Goal: Transaction & Acquisition: Purchase product/service

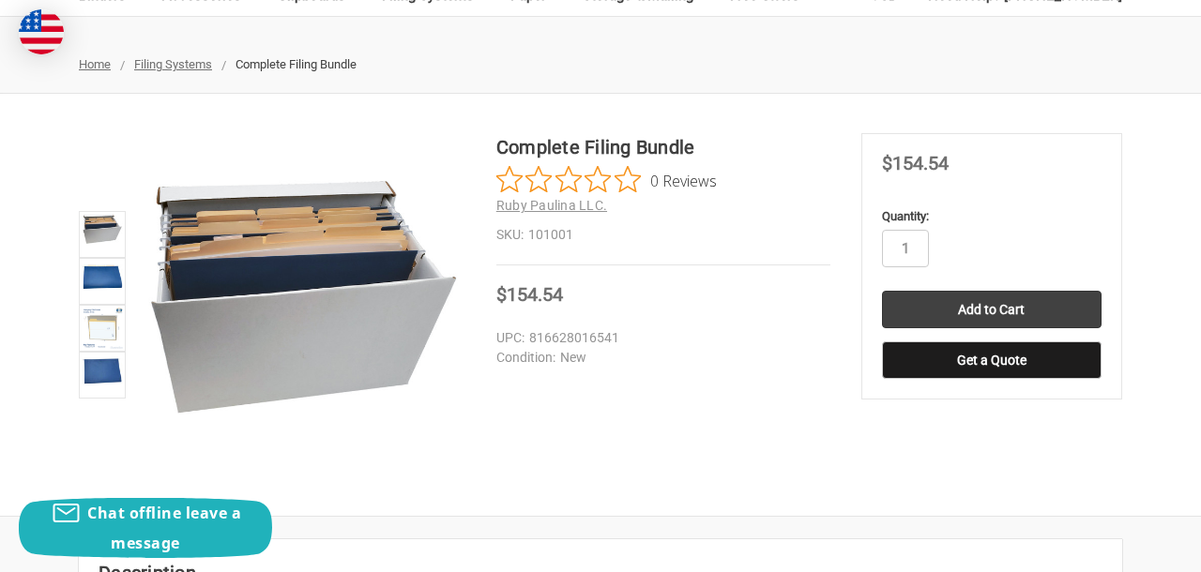
scroll to position [206, 0]
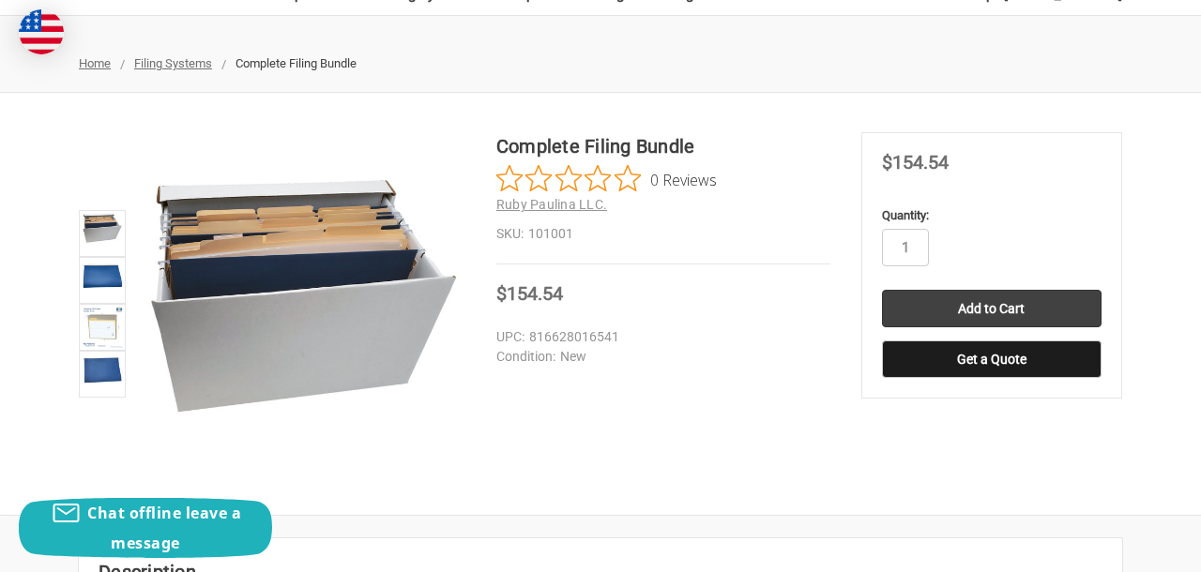
click at [565, 146] on h1 "Complete Filing Bundle" at bounding box center [663, 146] width 334 height 28
click at [101, 328] on img at bounding box center [102, 327] width 41 height 41
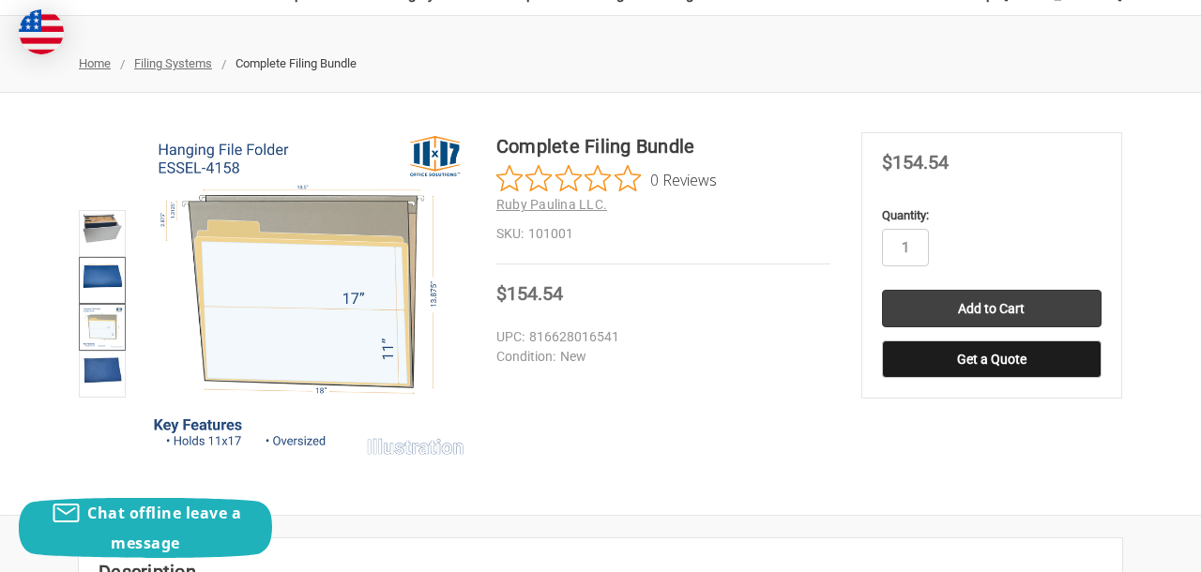
click at [91, 274] on img at bounding box center [102, 275] width 41 height 30
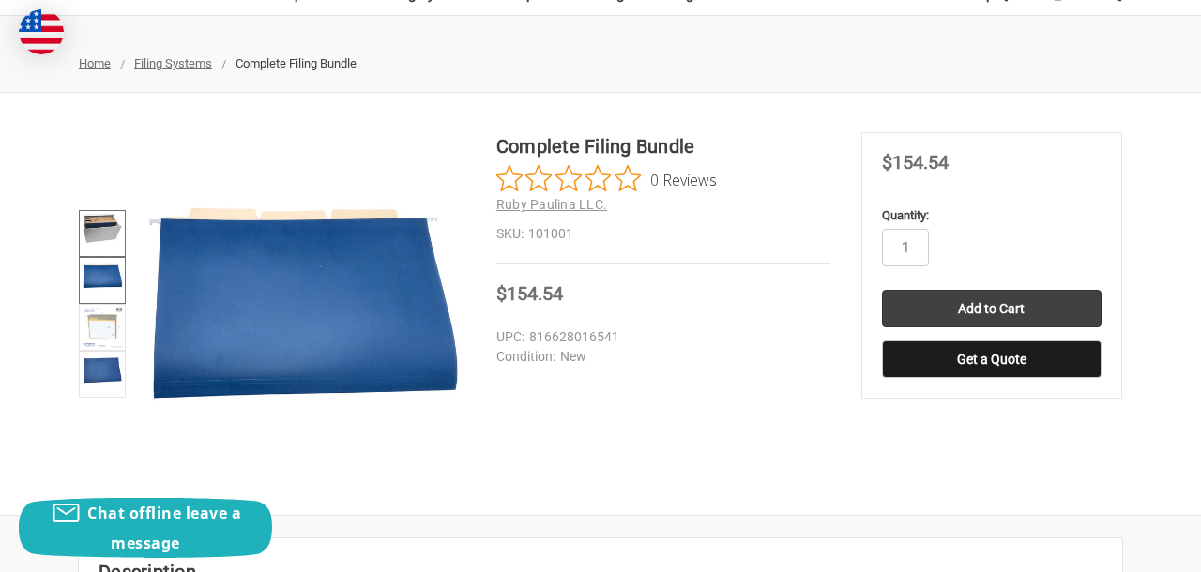
click at [96, 219] on img at bounding box center [102, 228] width 41 height 30
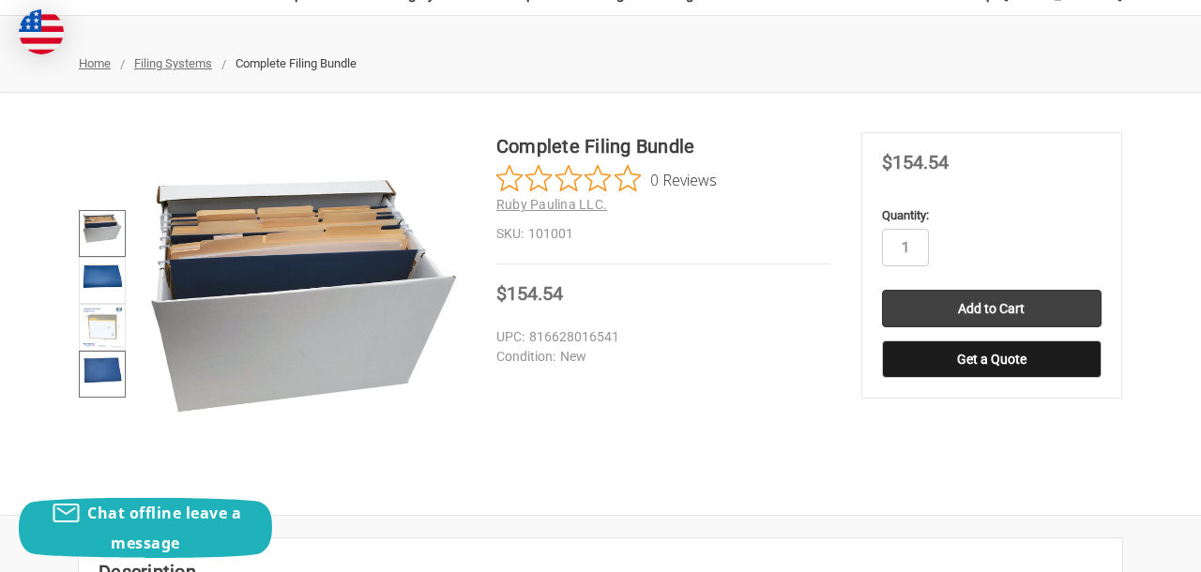
click at [107, 383] on img at bounding box center [102, 370] width 41 height 32
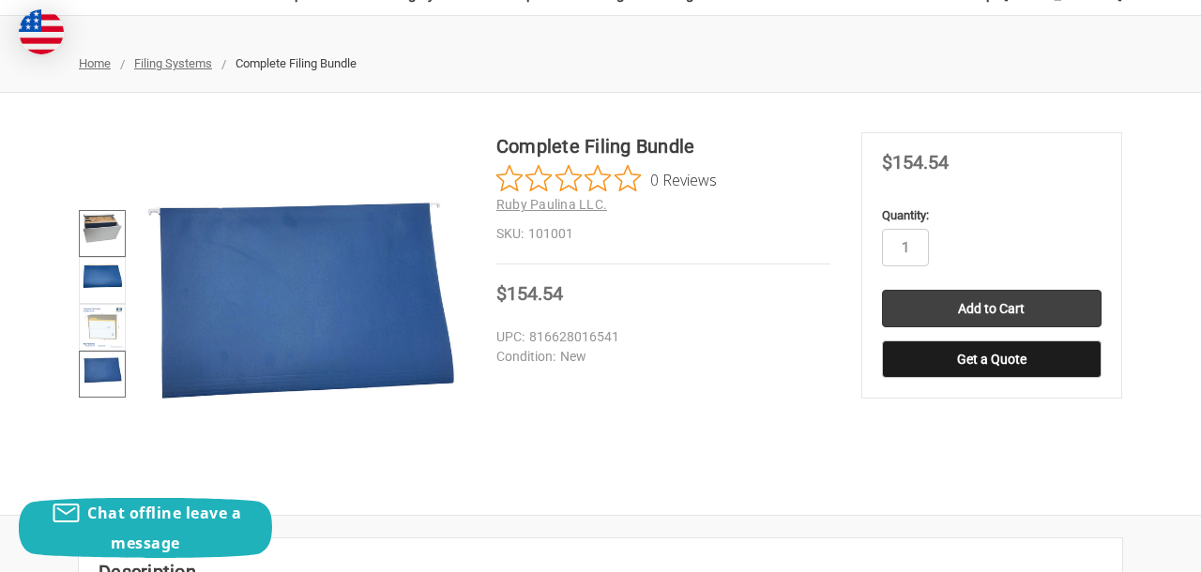
click at [99, 233] on img at bounding box center [102, 228] width 41 height 30
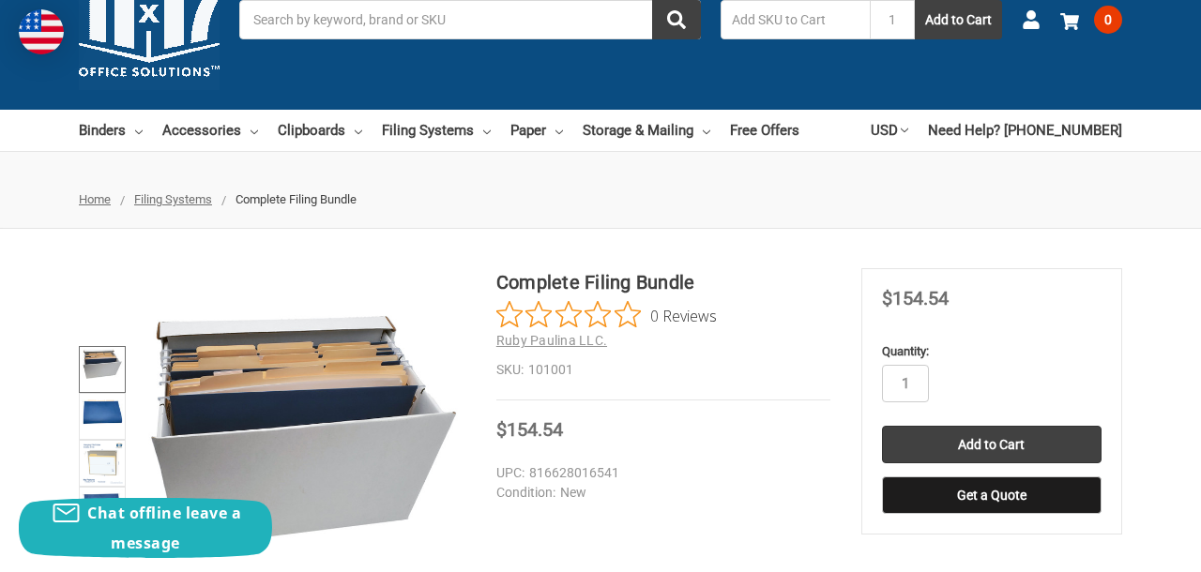
scroll to position [68, 0]
